Goal: Navigation & Orientation: Find specific page/section

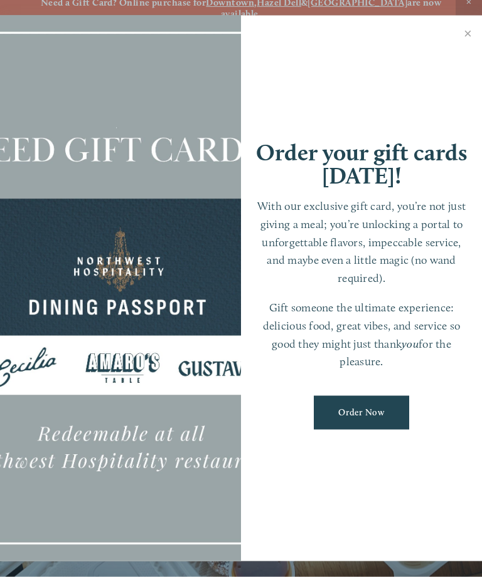
scroll to position [26, 0]
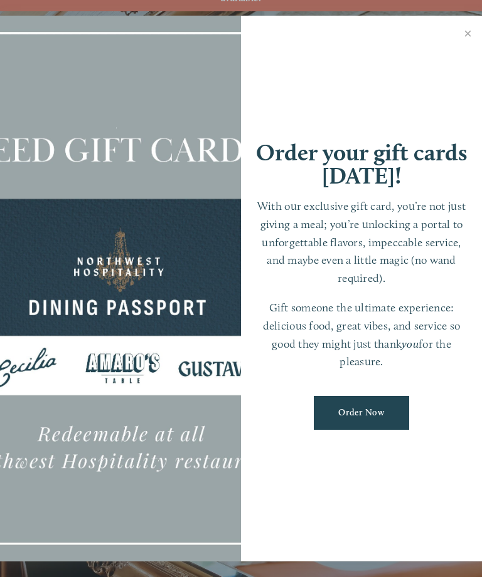
click at [477, 36] on link "Close" at bounding box center [467, 35] width 24 height 35
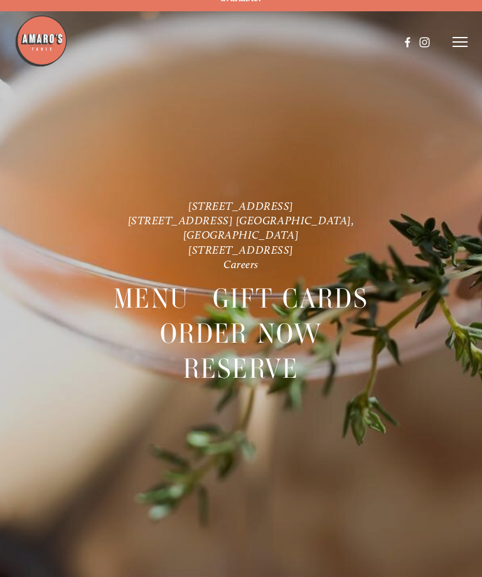
click at [465, 40] on icon at bounding box center [459, 41] width 15 height 11
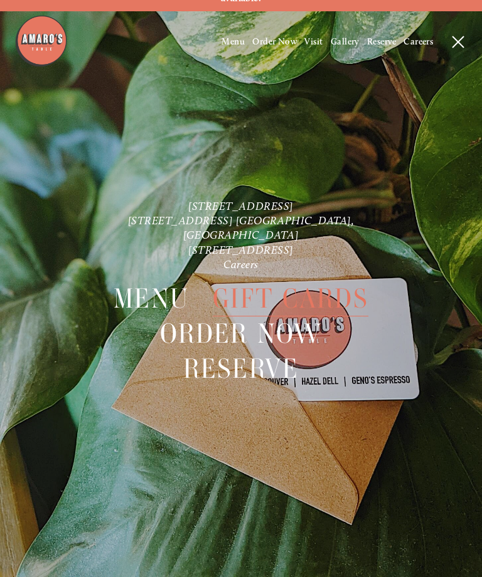
click at [241, 29] on header "Menu Order Now Visit Gallery 0" at bounding box center [241, 42] width 482 height 84
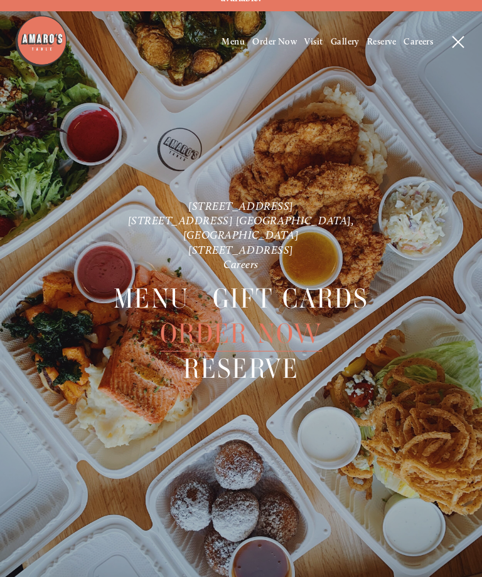
click at [230, 41] on span "Menu" at bounding box center [232, 41] width 23 height 11
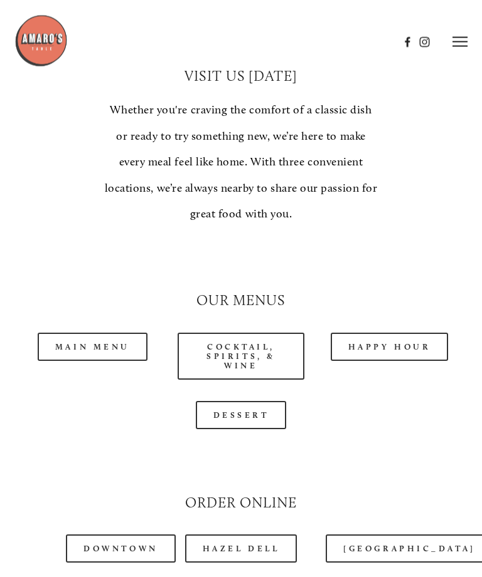
scroll to position [938, 0]
click at [109, 333] on link "Main Menu" at bounding box center [93, 347] width 110 height 28
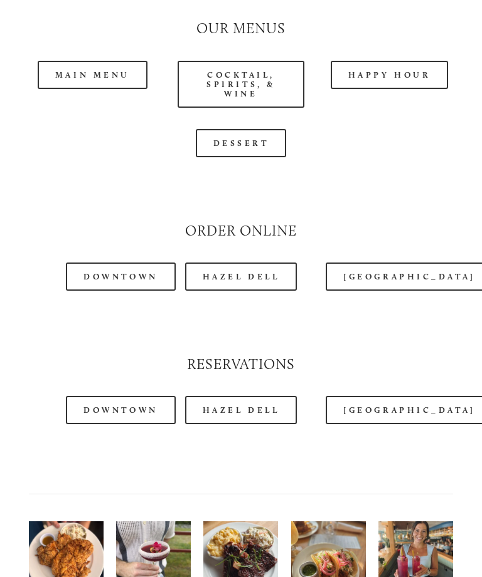
scroll to position [1211, 0]
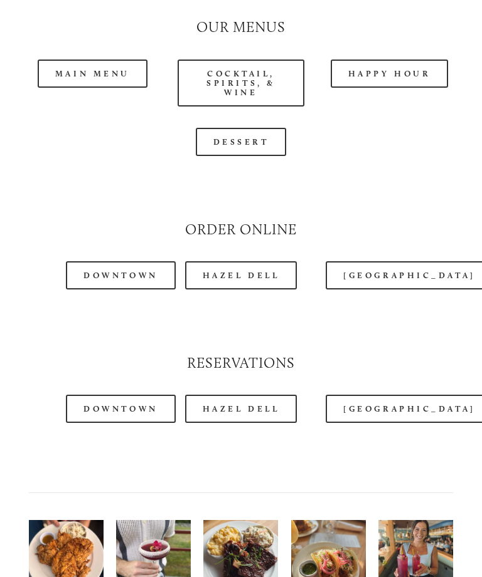
click at [386, 404] on link "[GEOGRAPHIC_DATA]" at bounding box center [408, 409] width 167 height 28
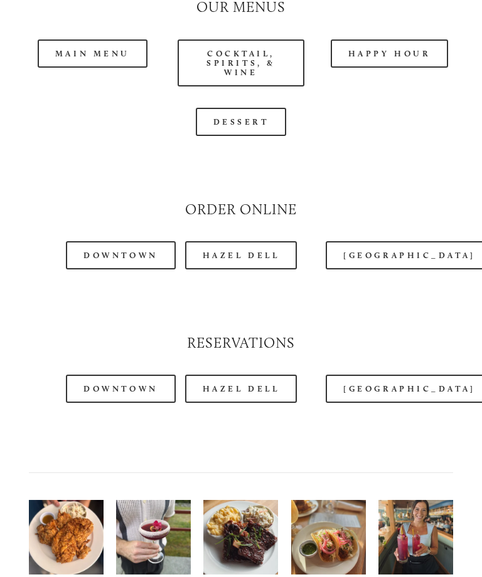
click at [374, 241] on link "[GEOGRAPHIC_DATA]" at bounding box center [408, 255] width 167 height 28
click at [110, 29] on div at bounding box center [206, 10] width 384 height 55
click at [106, 29] on div at bounding box center [206, 10] width 384 height 55
click at [108, 26] on div at bounding box center [206, 10] width 384 height 55
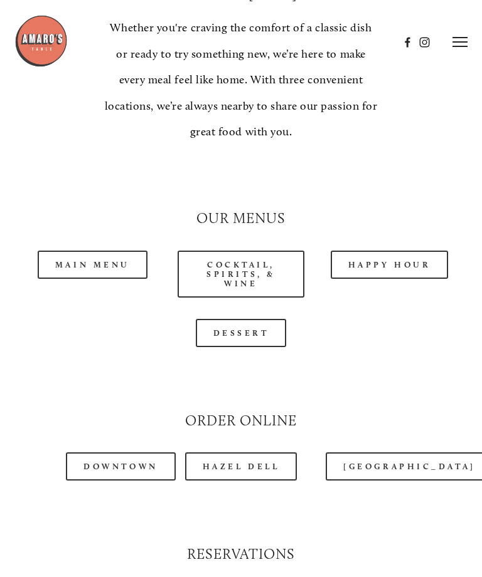
scroll to position [1019, 0]
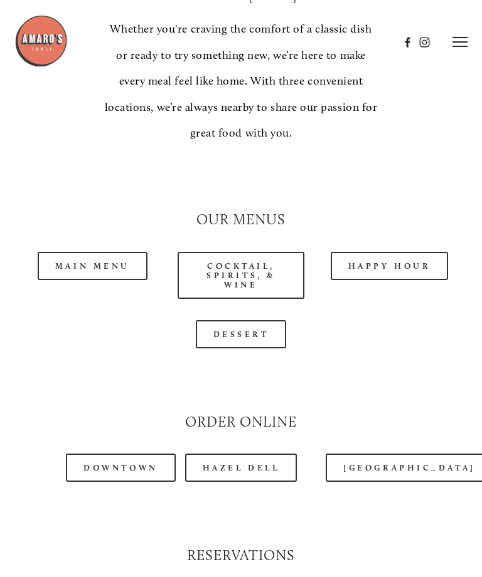
click at [107, 252] on link "Main Menu" at bounding box center [93, 266] width 110 height 28
